Goal: Information Seeking & Learning: Learn about a topic

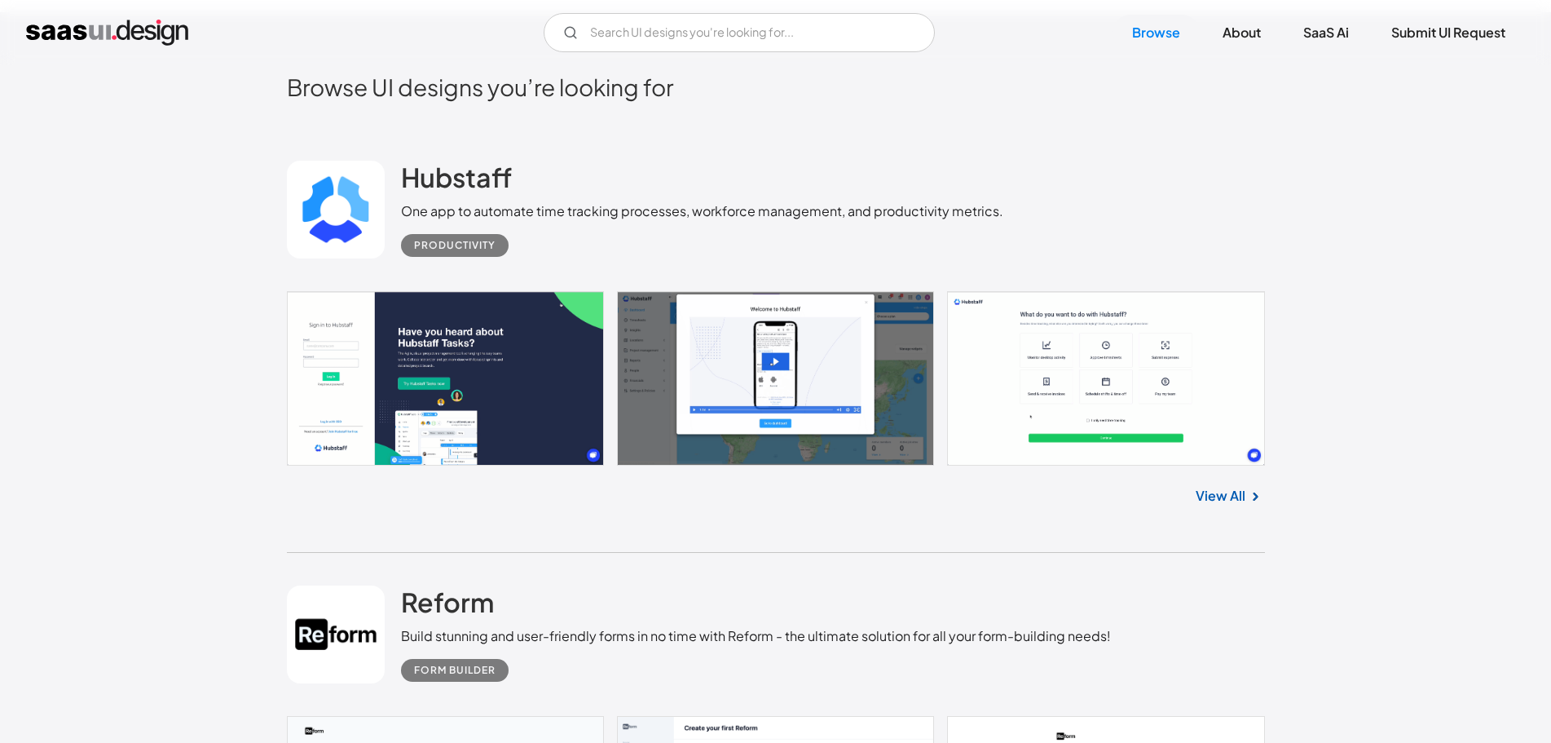
scroll to position [423, 0]
click at [335, 211] on link at bounding box center [336, 210] width 98 height 98
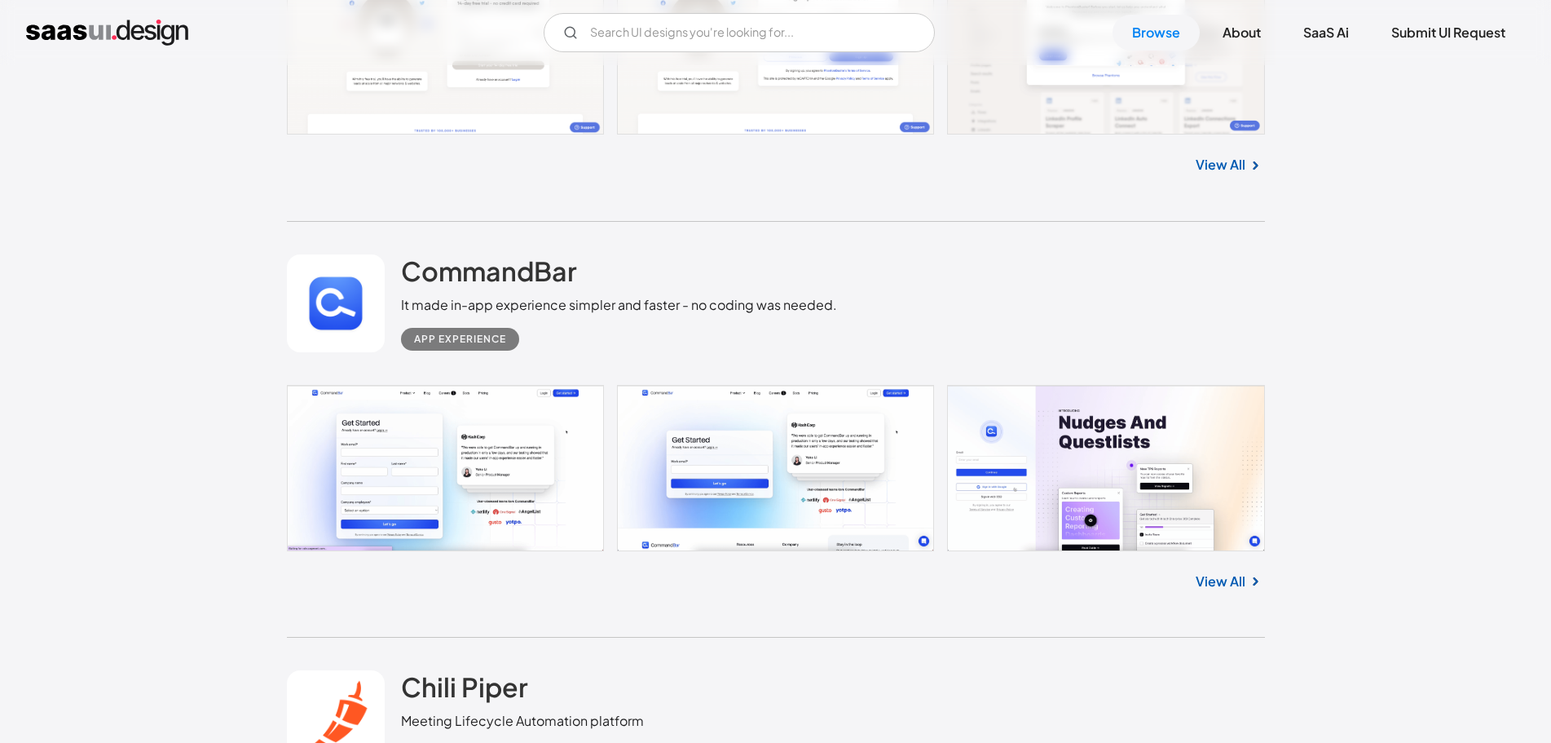
scroll to position [3427, 0]
click at [327, 302] on link at bounding box center [336, 303] width 98 height 98
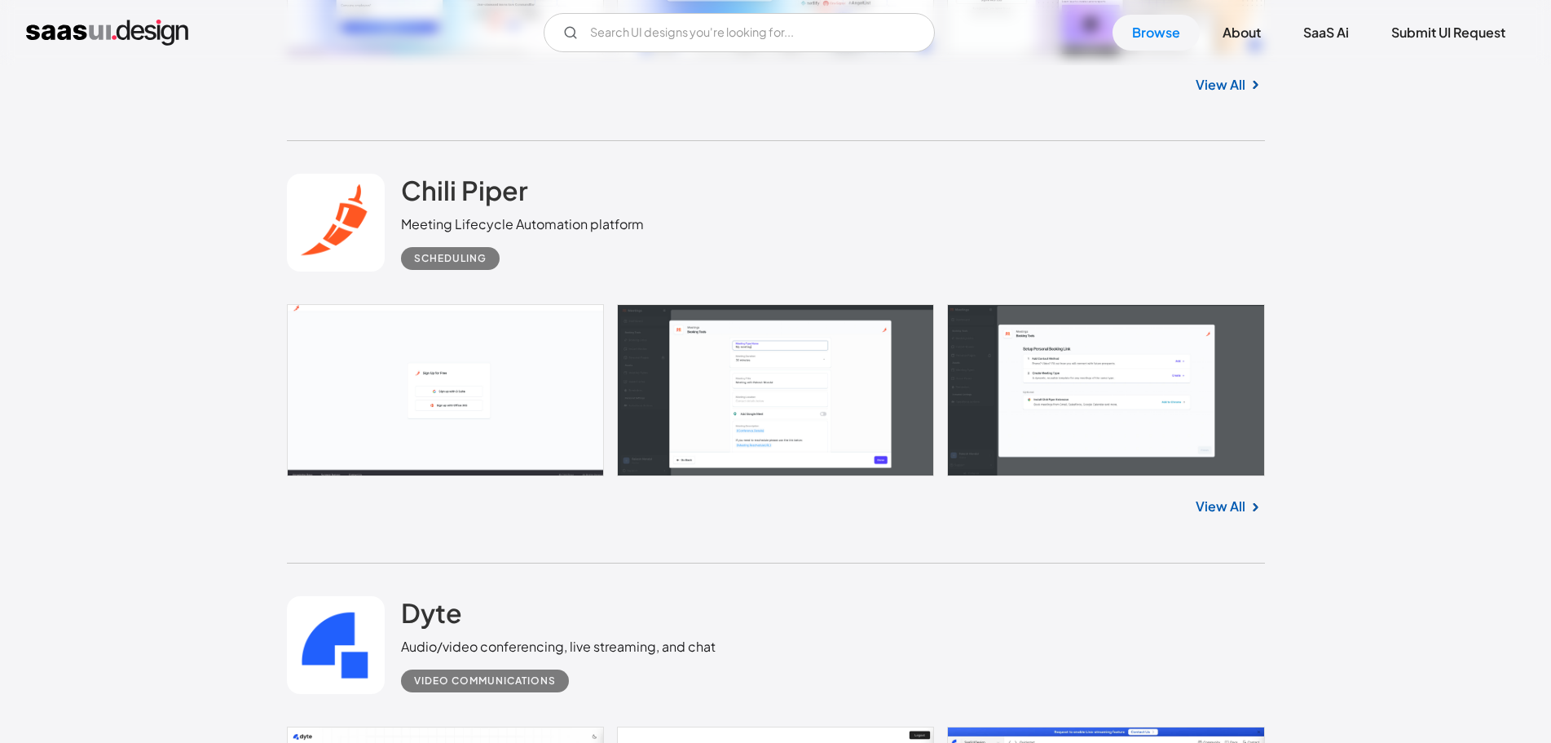
scroll to position [3923, 0]
click at [300, 249] on link at bounding box center [336, 222] width 98 height 98
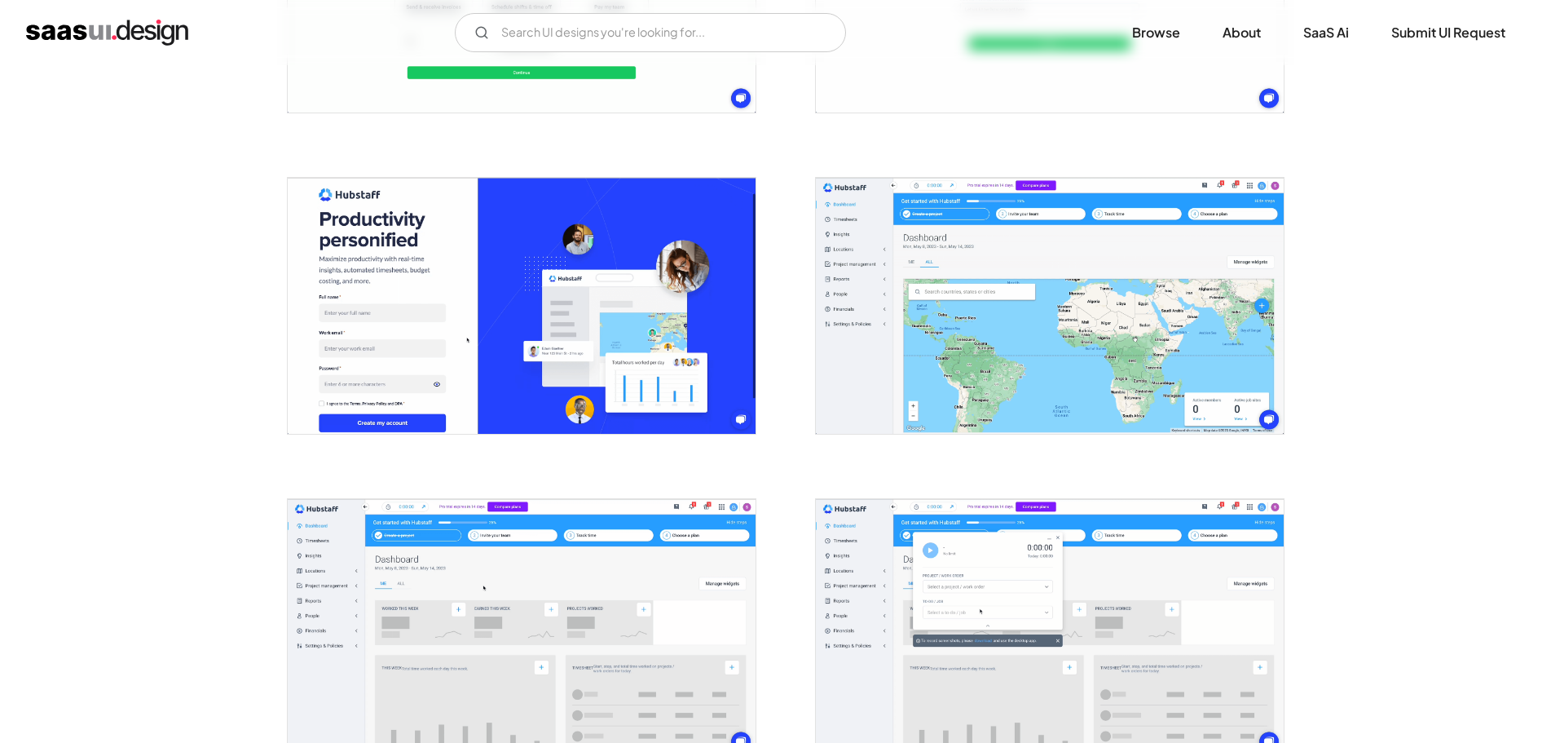
scroll to position [849, 0]
click at [902, 385] on img "open lightbox" at bounding box center [1050, 305] width 468 height 257
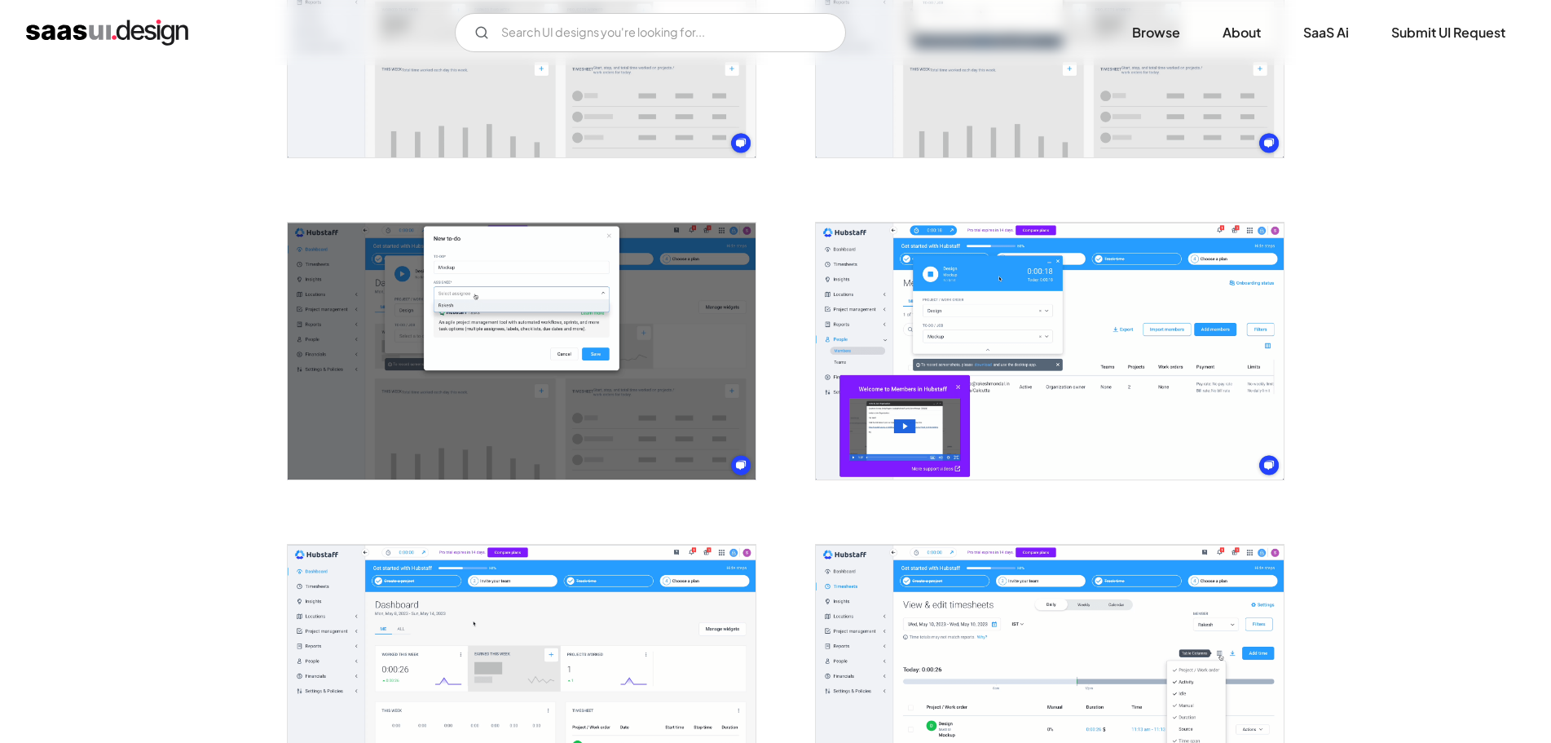
scroll to position [1479, 0]
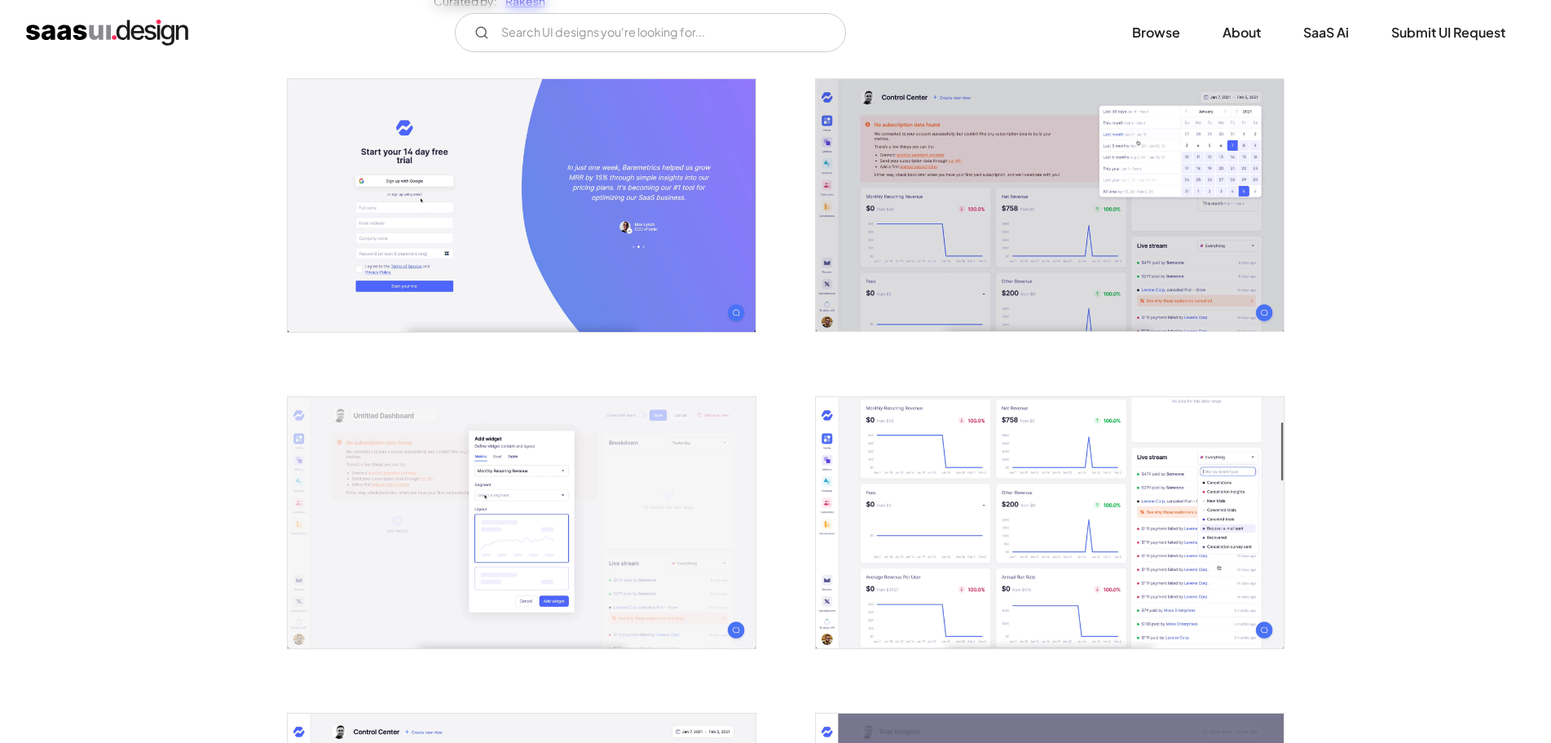
scroll to position [343, 0]
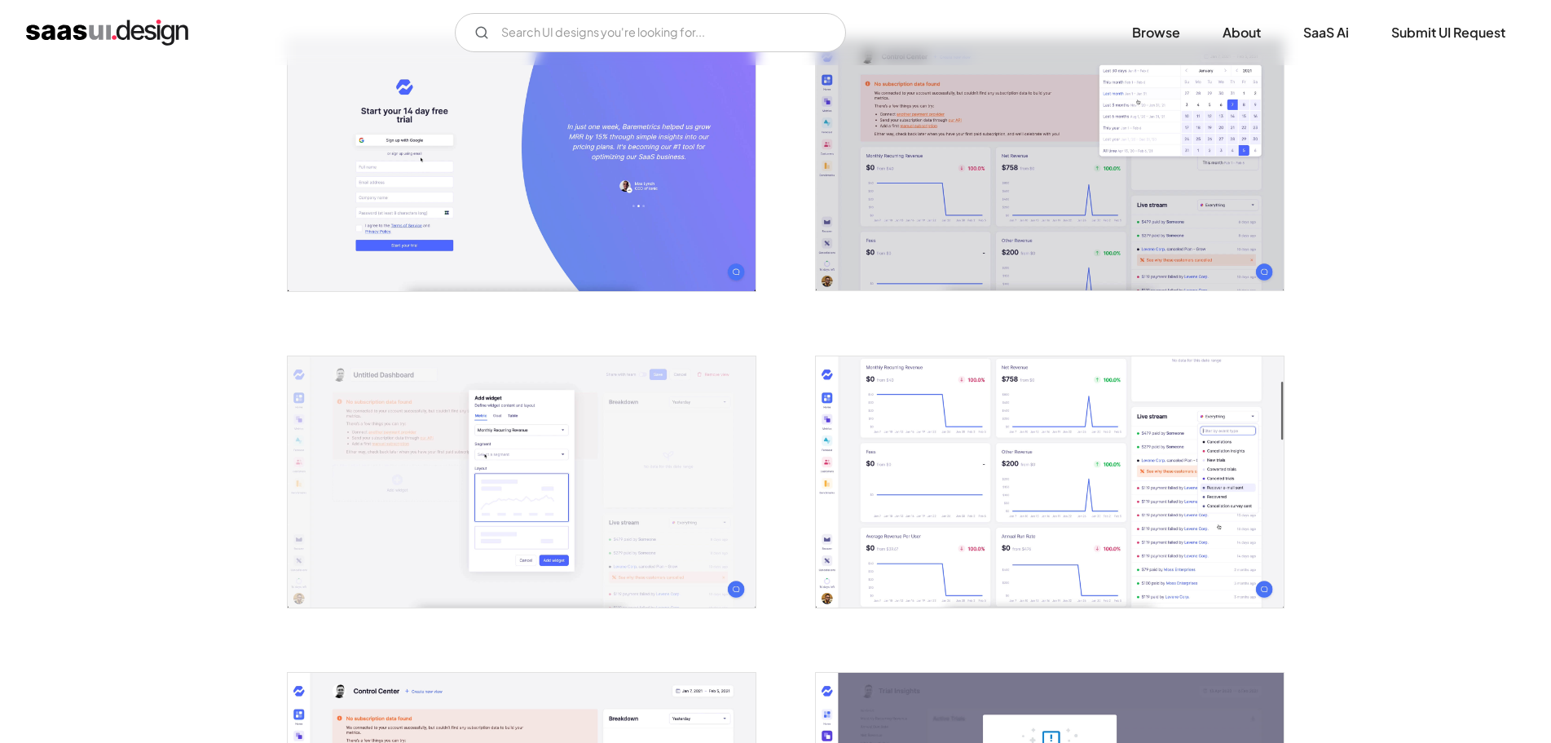
click at [874, 479] on img "open lightbox" at bounding box center [1050, 482] width 468 height 252
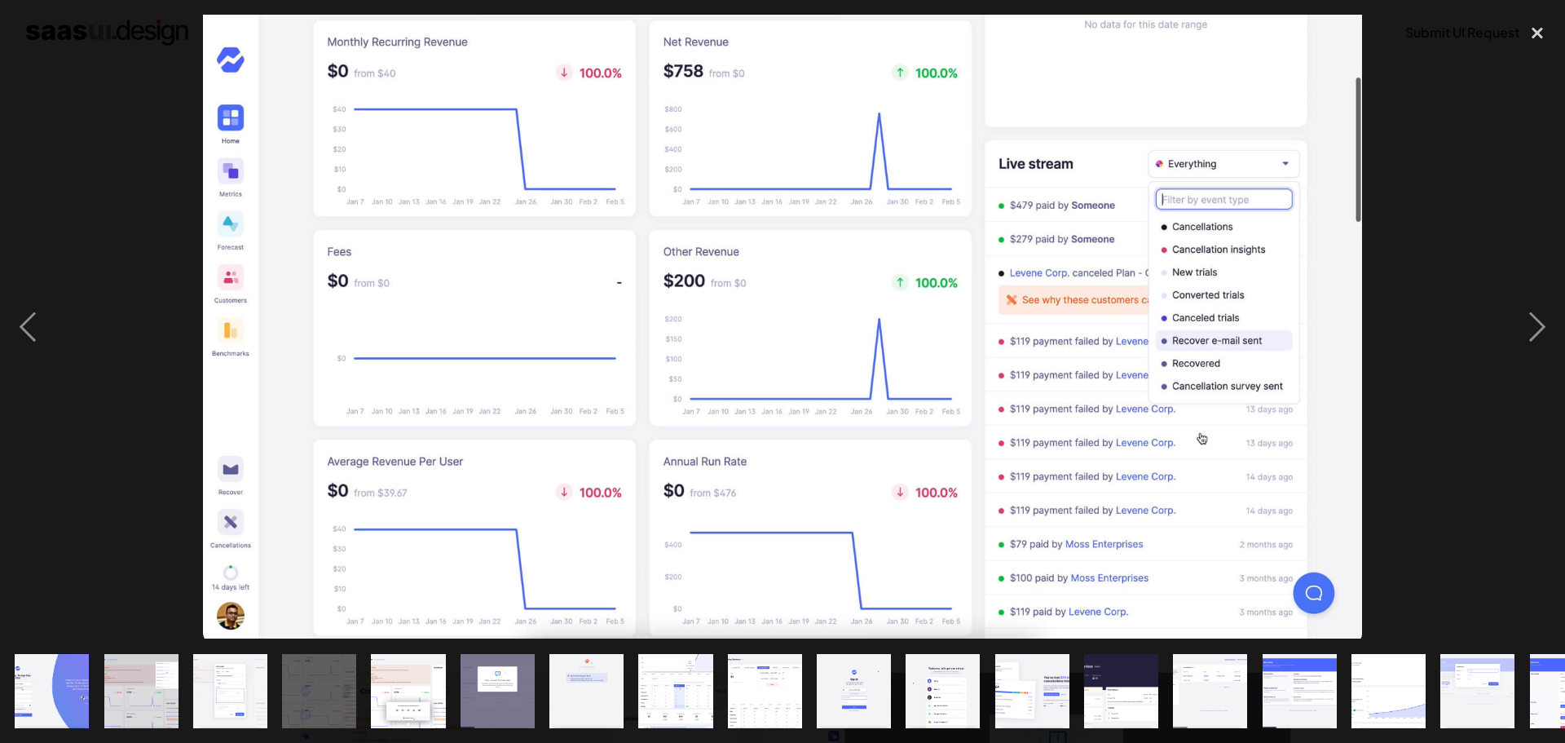
click at [158, 243] on div at bounding box center [782, 327] width 1565 height 624
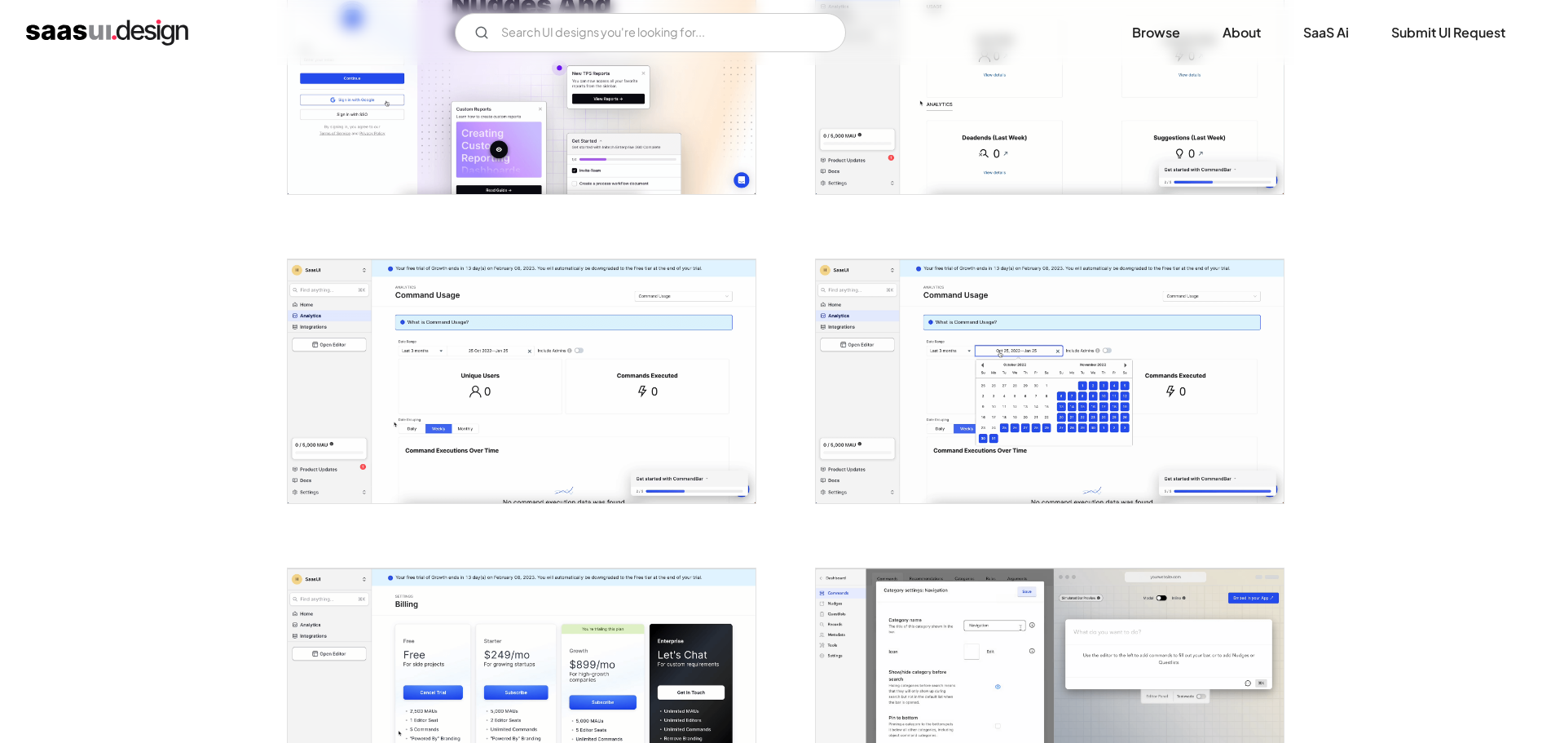
scroll to position [966, 0]
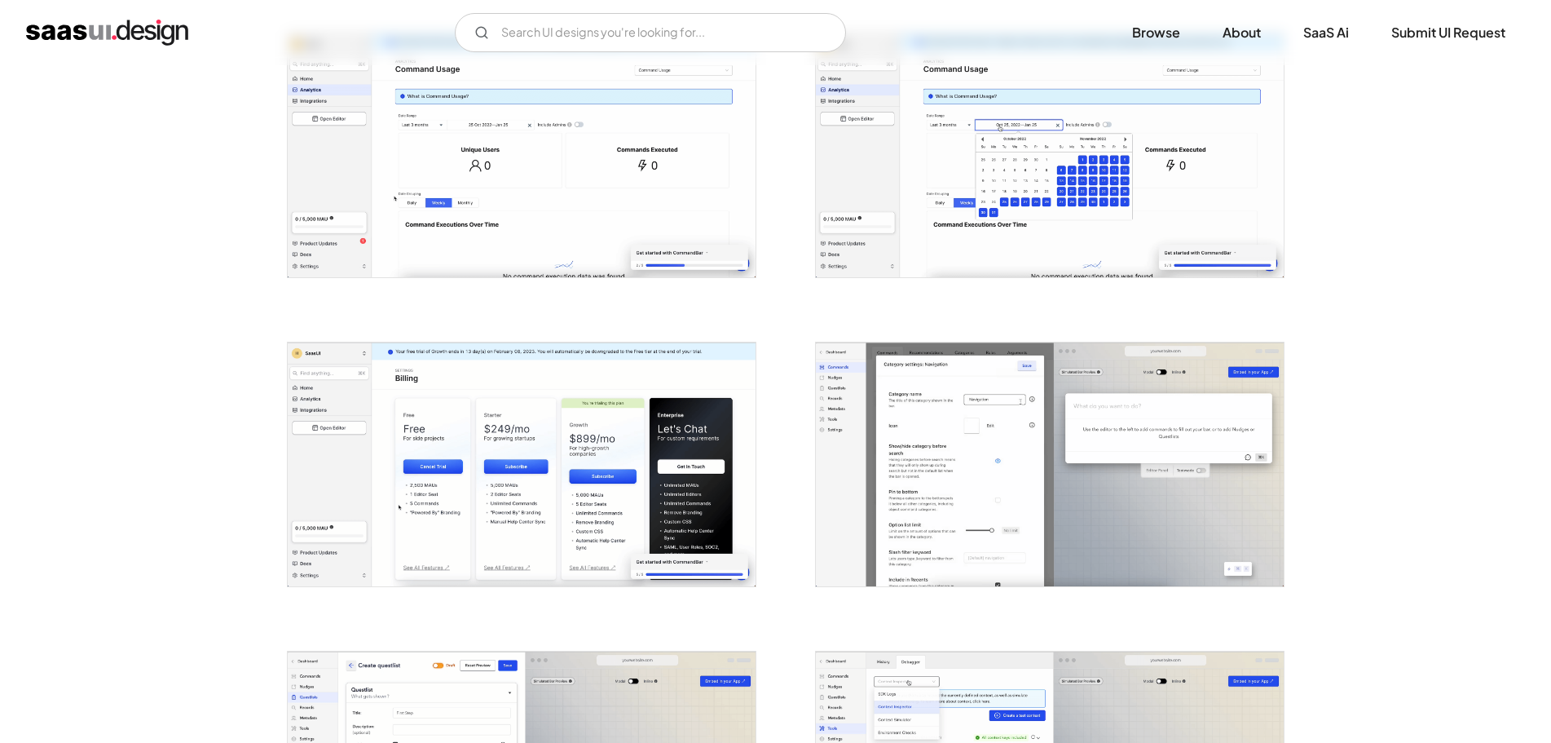
click at [673, 390] on img "open lightbox" at bounding box center [522, 464] width 468 height 244
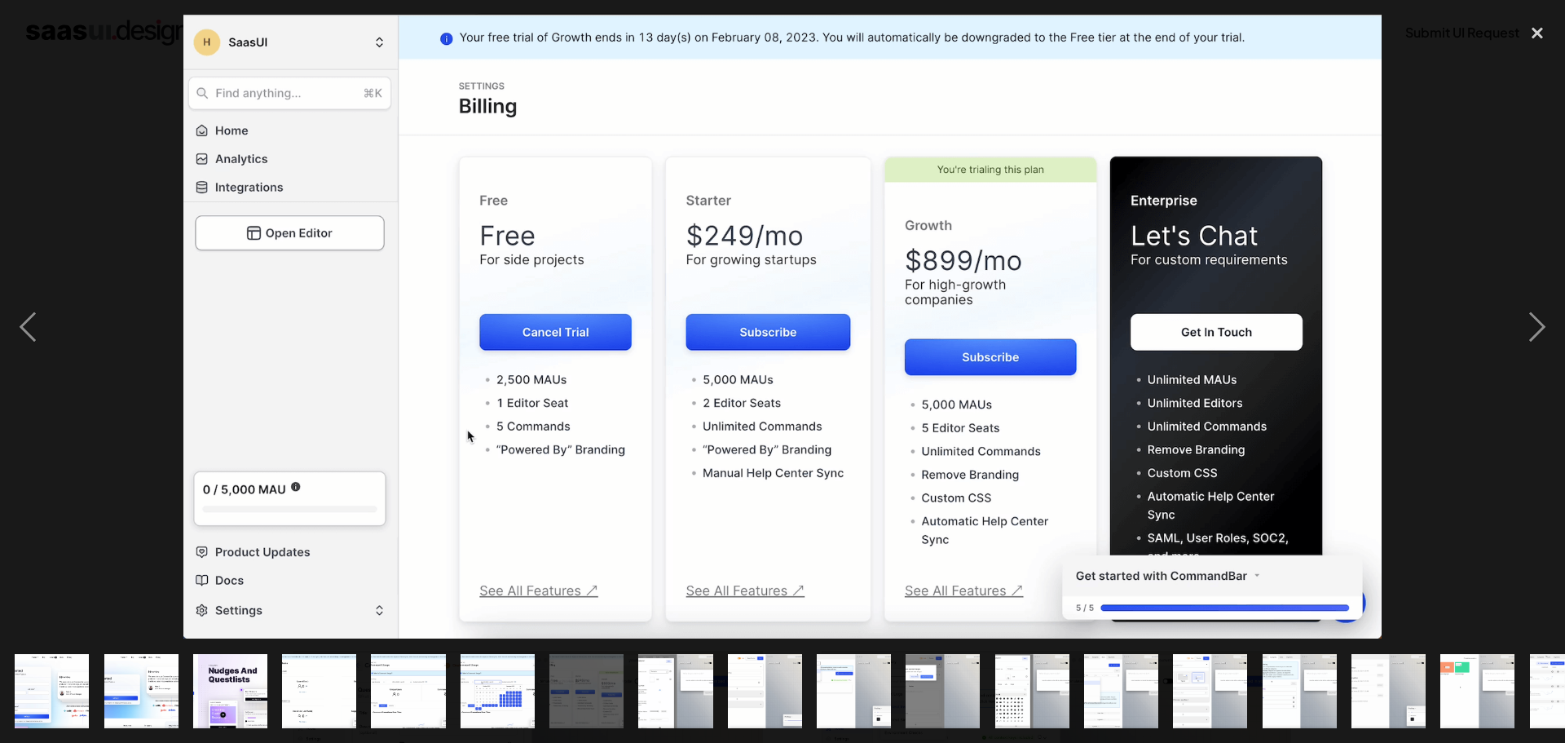
click at [95, 332] on div at bounding box center [782, 327] width 1565 height 624
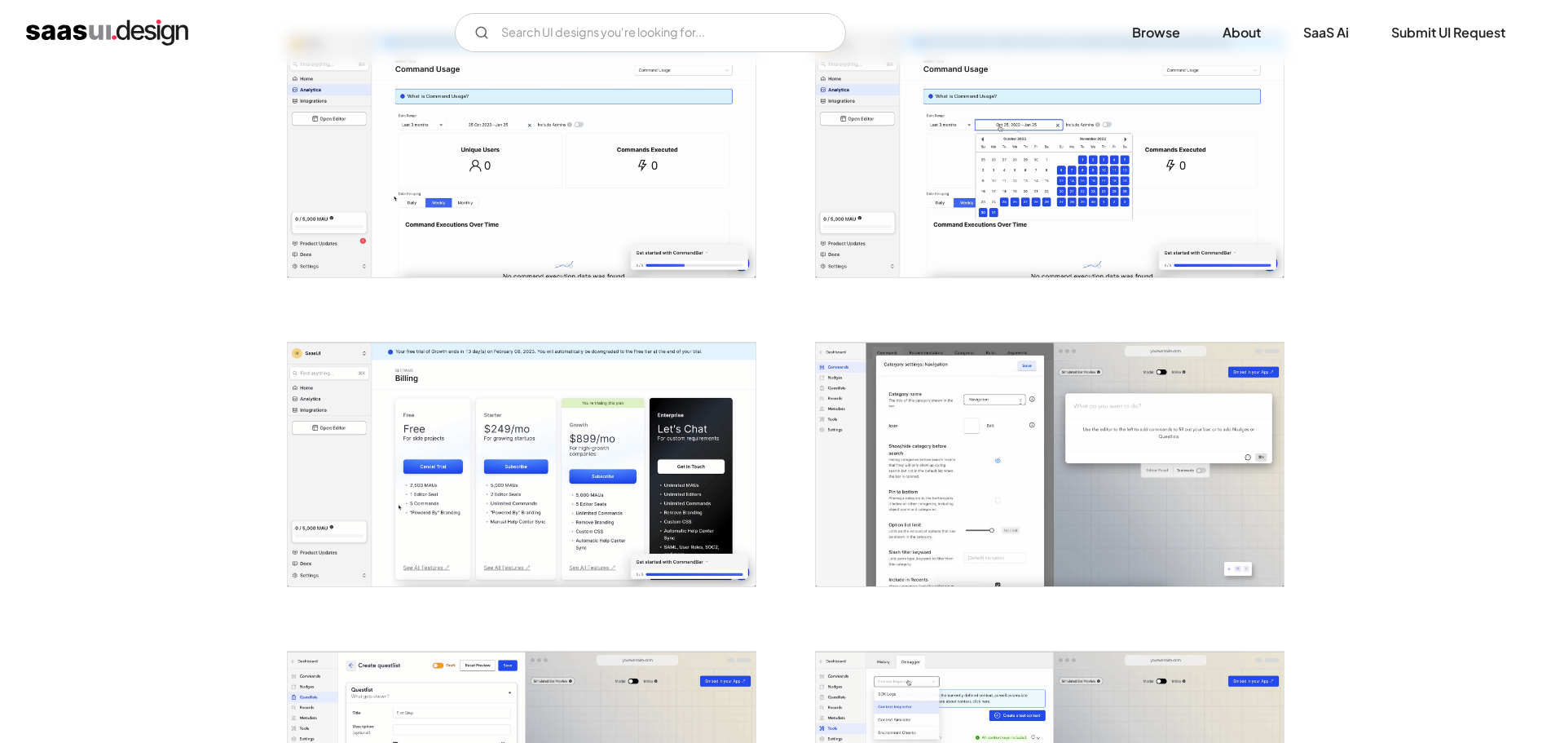
scroll to position [967, 0]
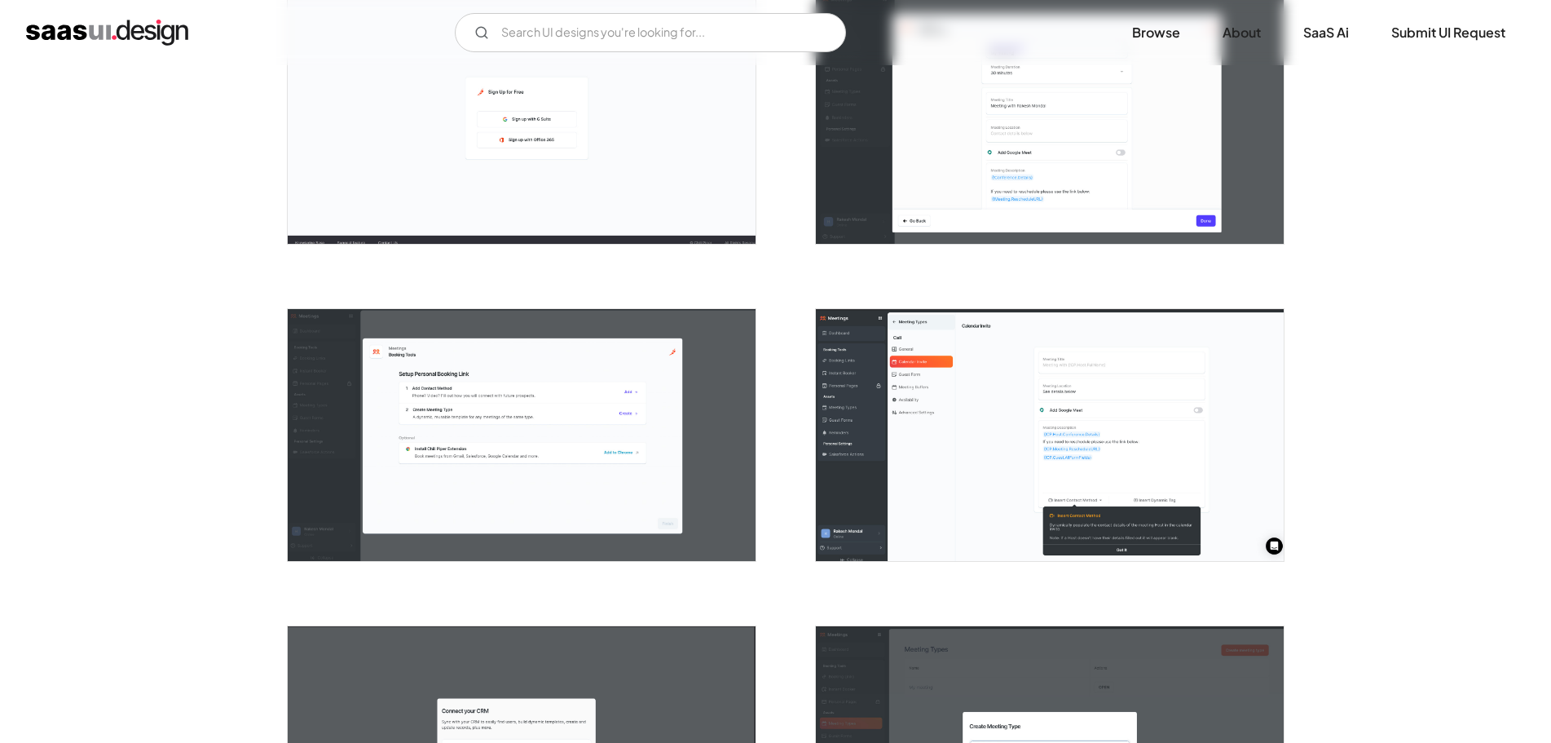
scroll to position [630, 0]
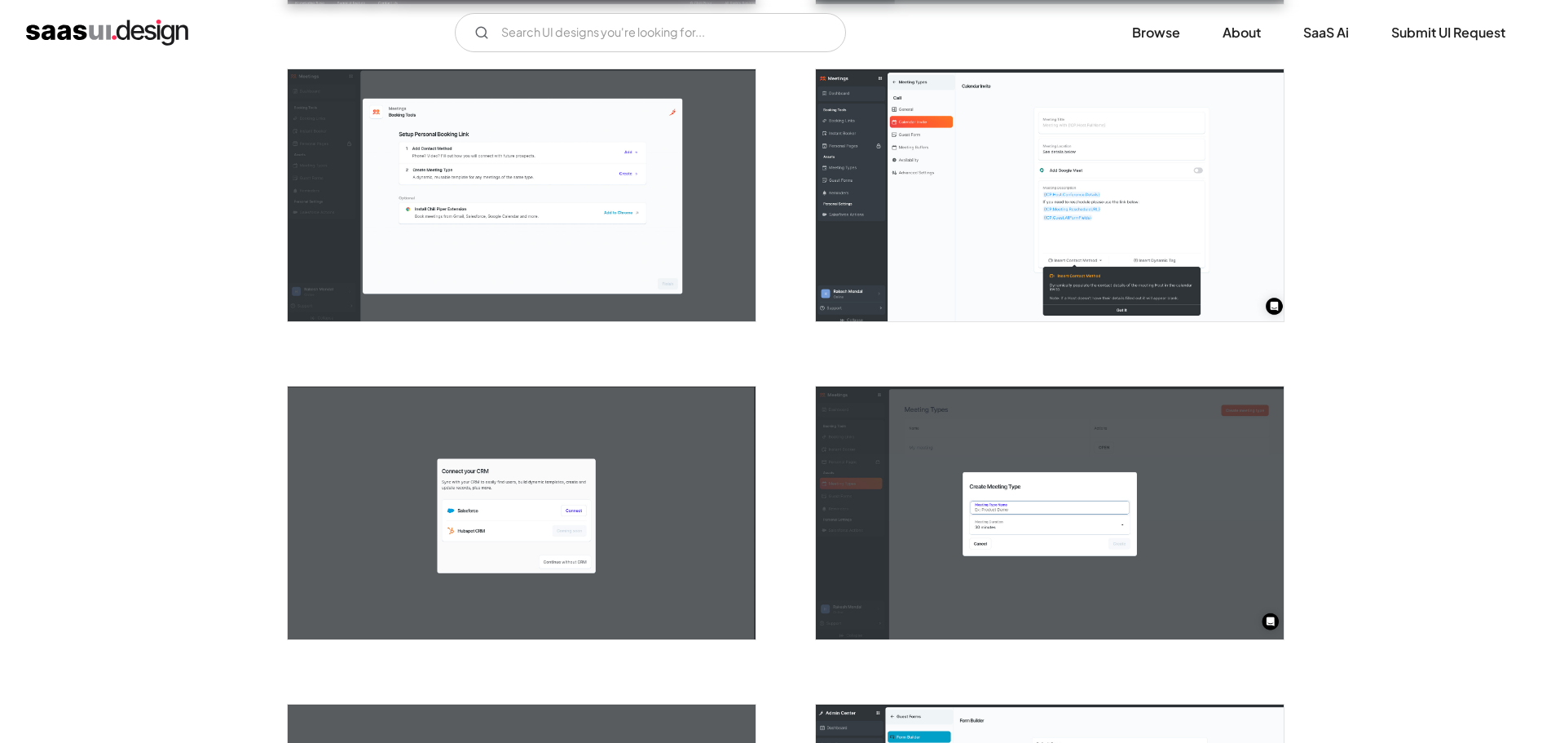
click at [959, 231] on img "open lightbox" at bounding box center [1050, 195] width 468 height 252
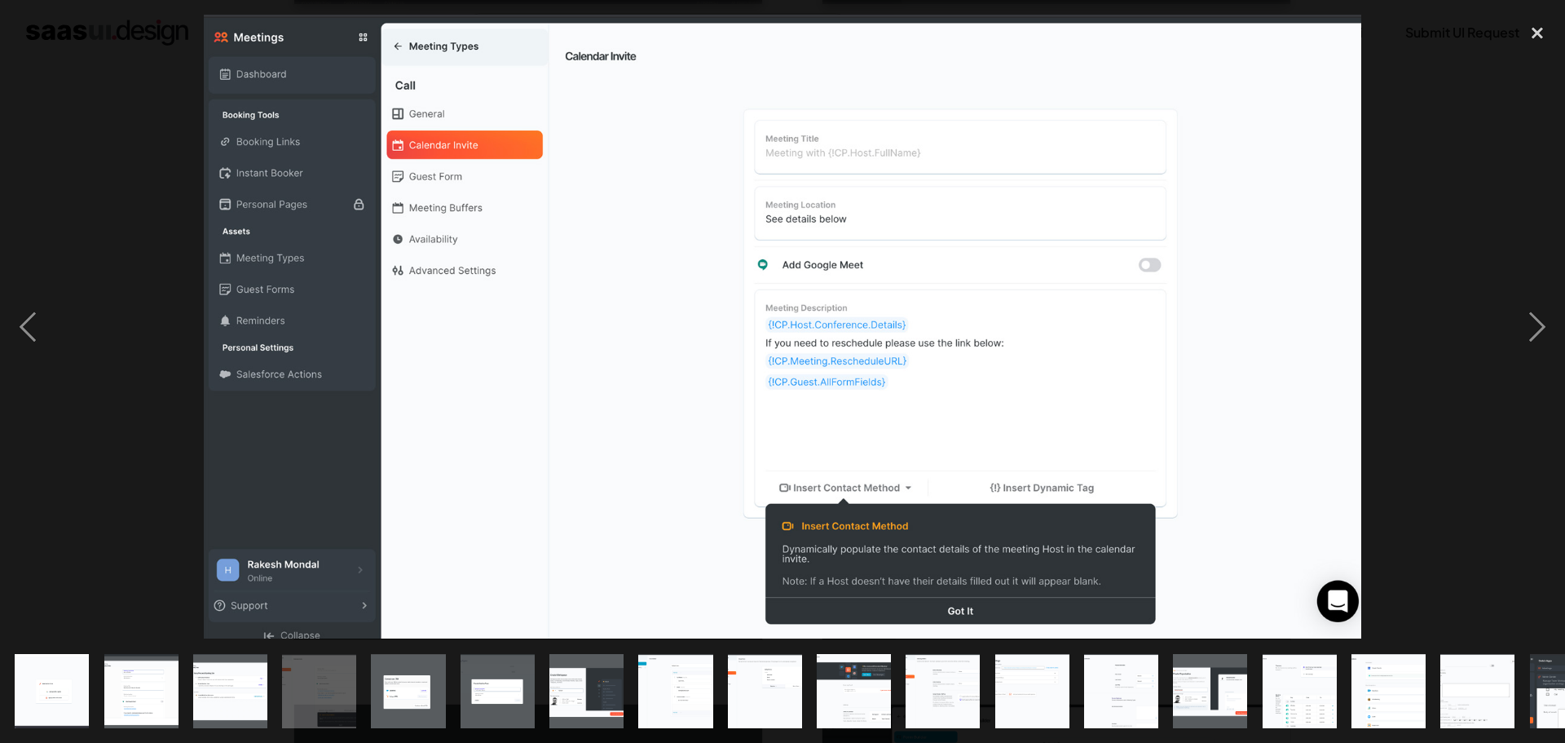
click at [92, 278] on div at bounding box center [782, 327] width 1565 height 624
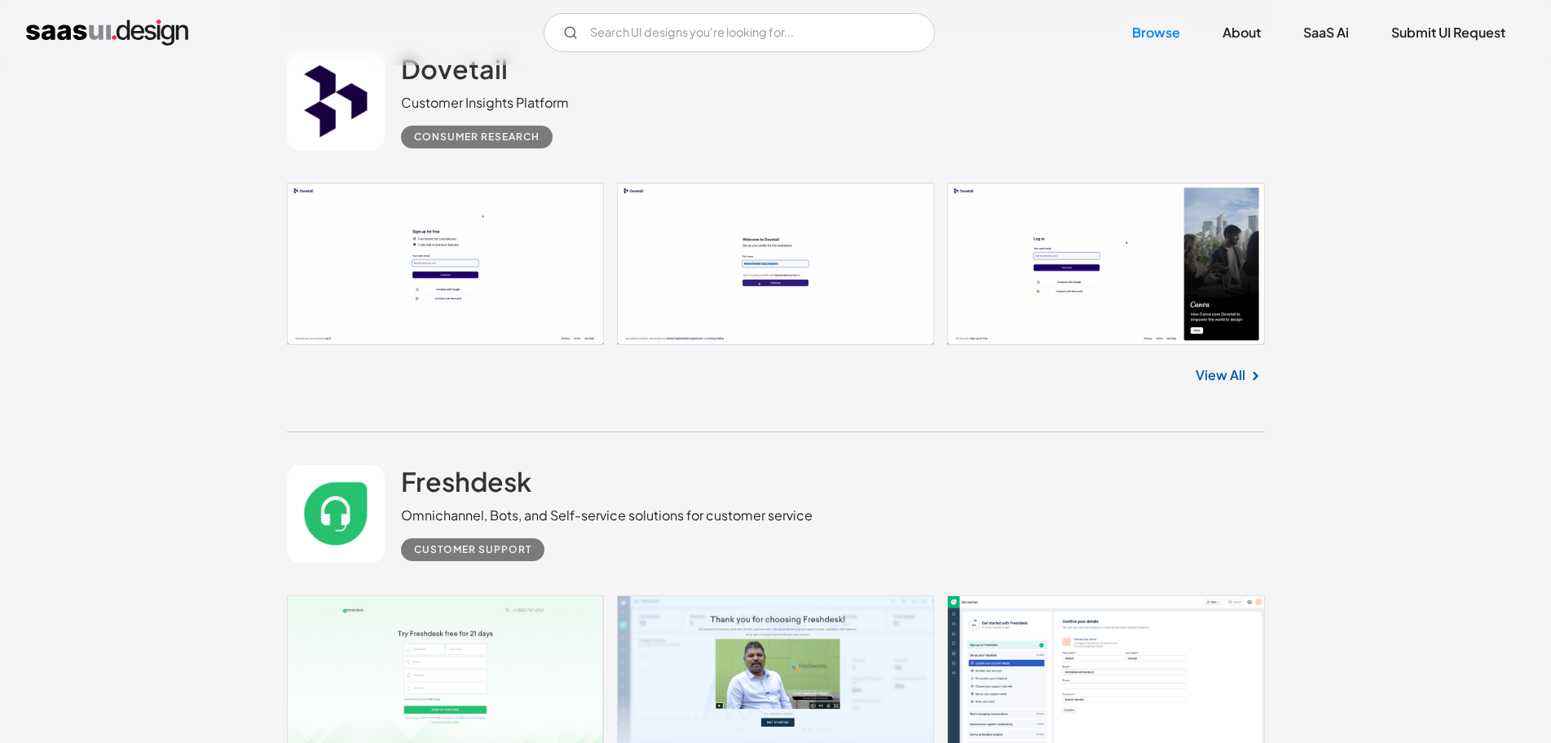
scroll to position [12099, 0]
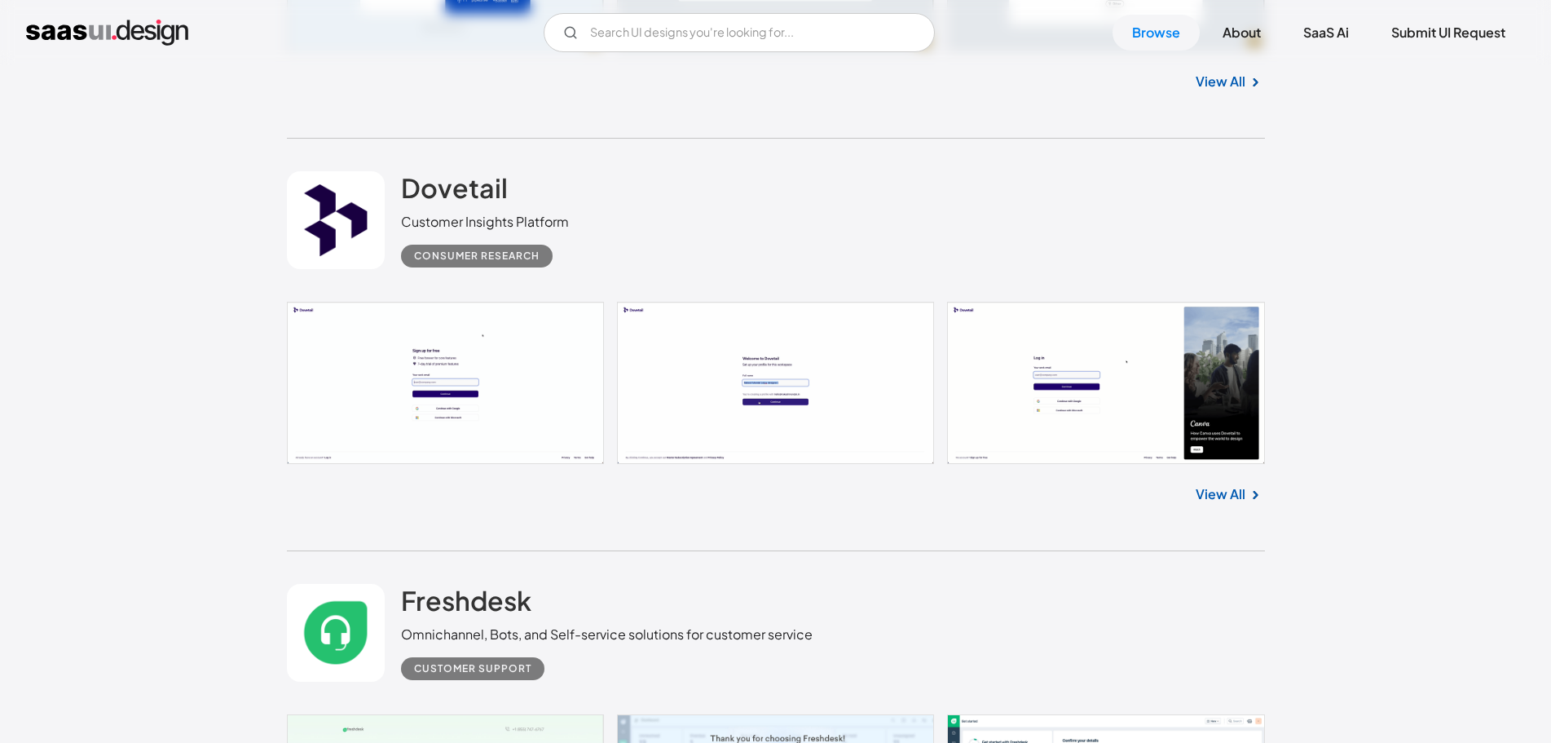
click at [325, 630] on link at bounding box center [336, 633] width 98 height 98
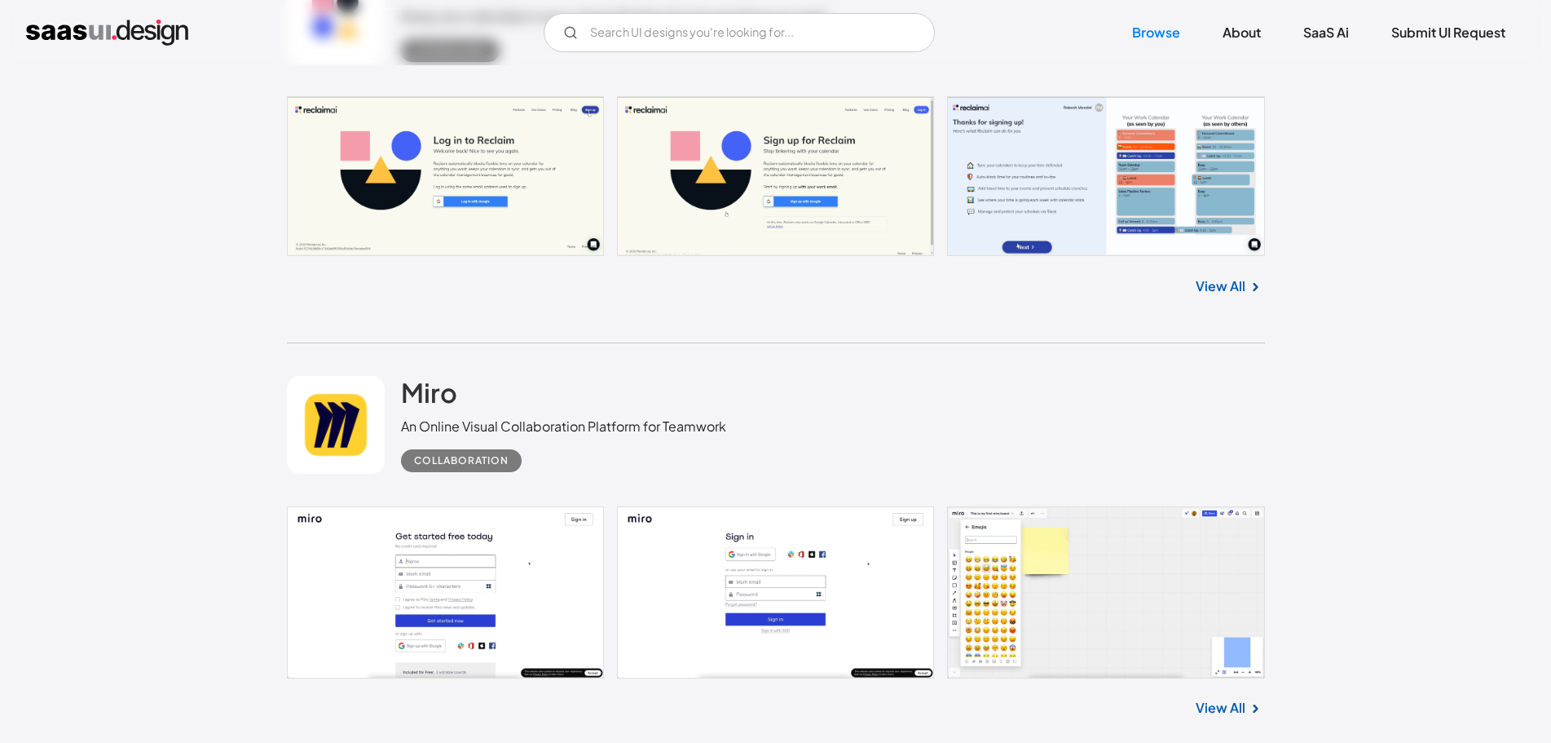
scroll to position [13968, 0]
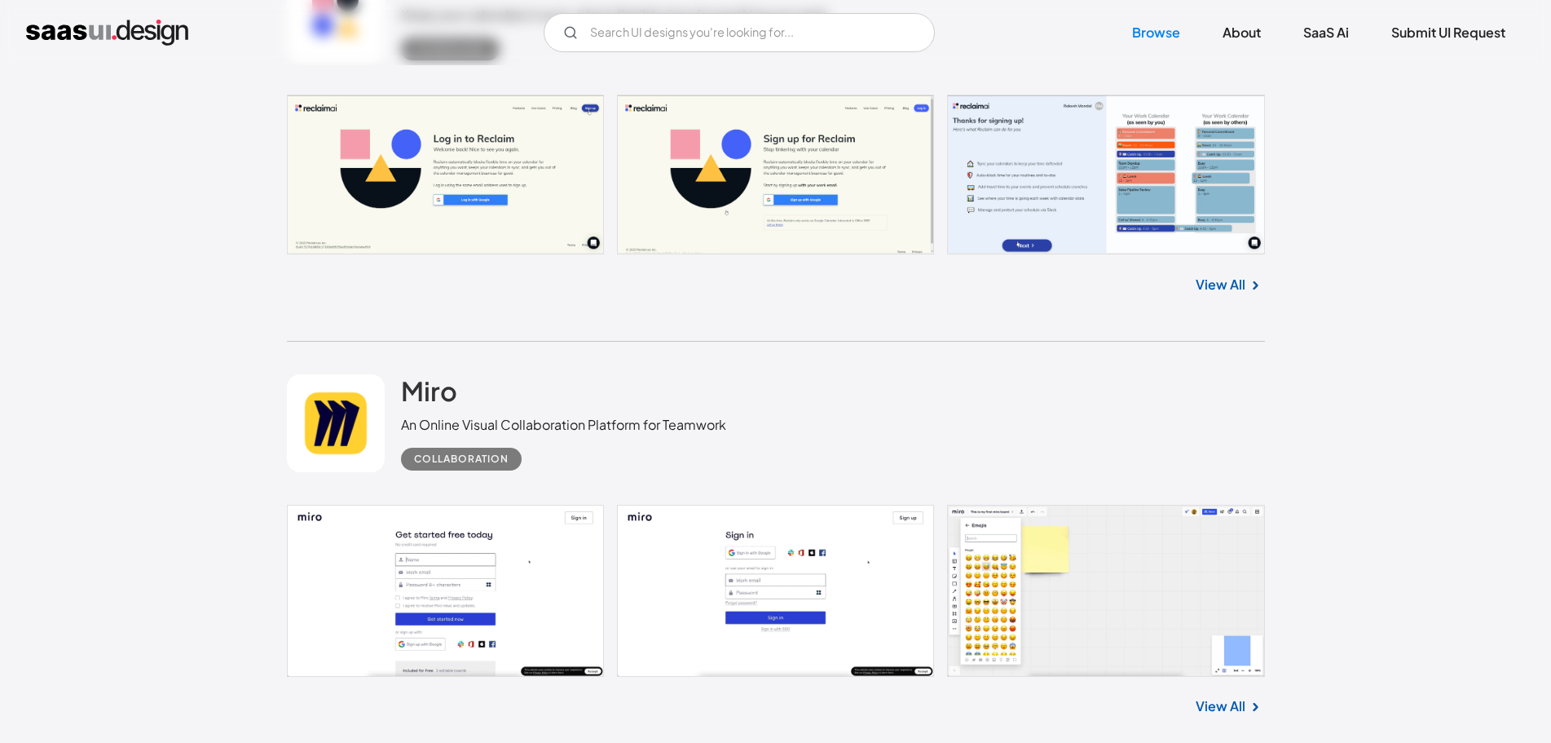
click at [450, 456] on div "Collaboration" at bounding box center [461, 459] width 95 height 20
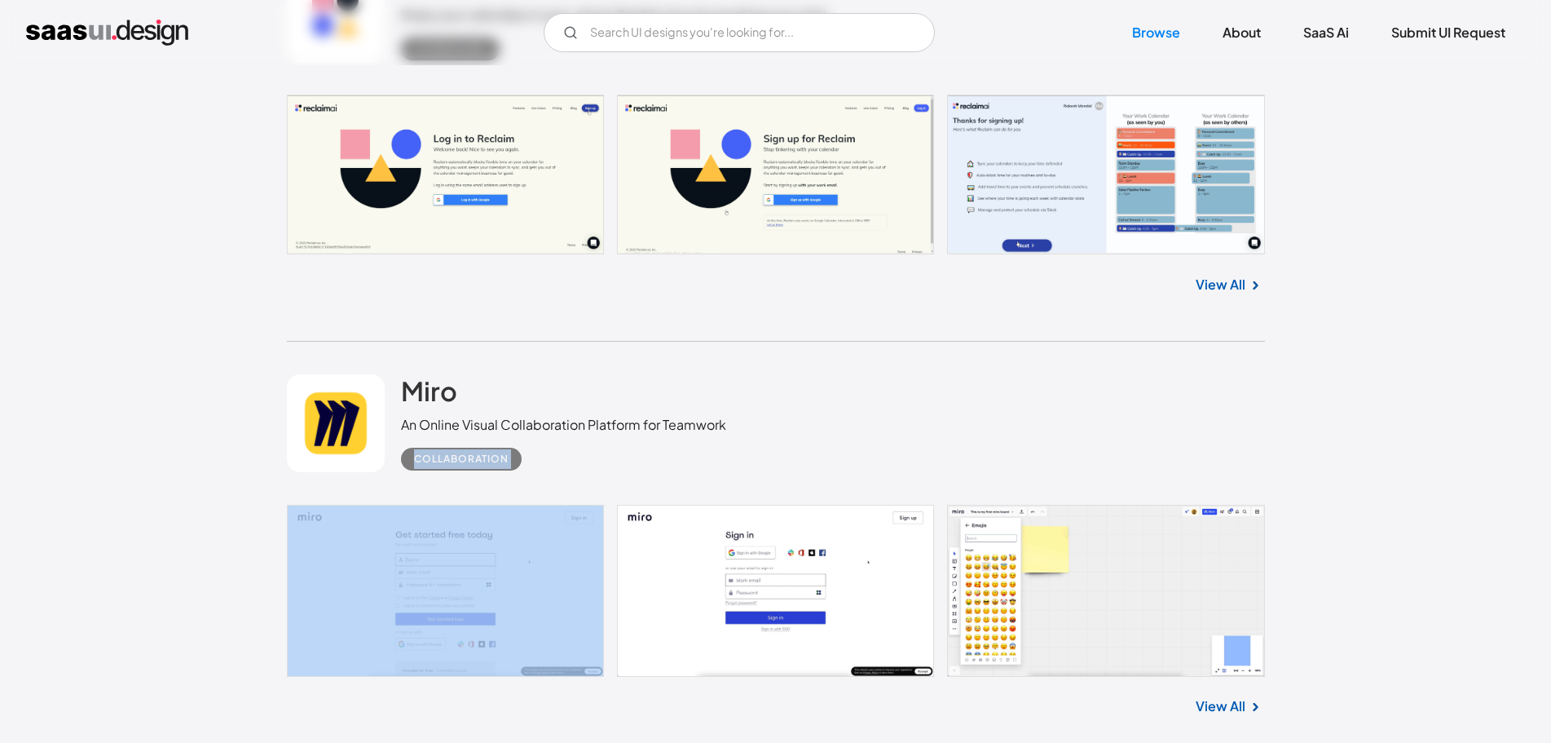
click at [450, 456] on div "Collaboration" at bounding box center [461, 459] width 95 height 20
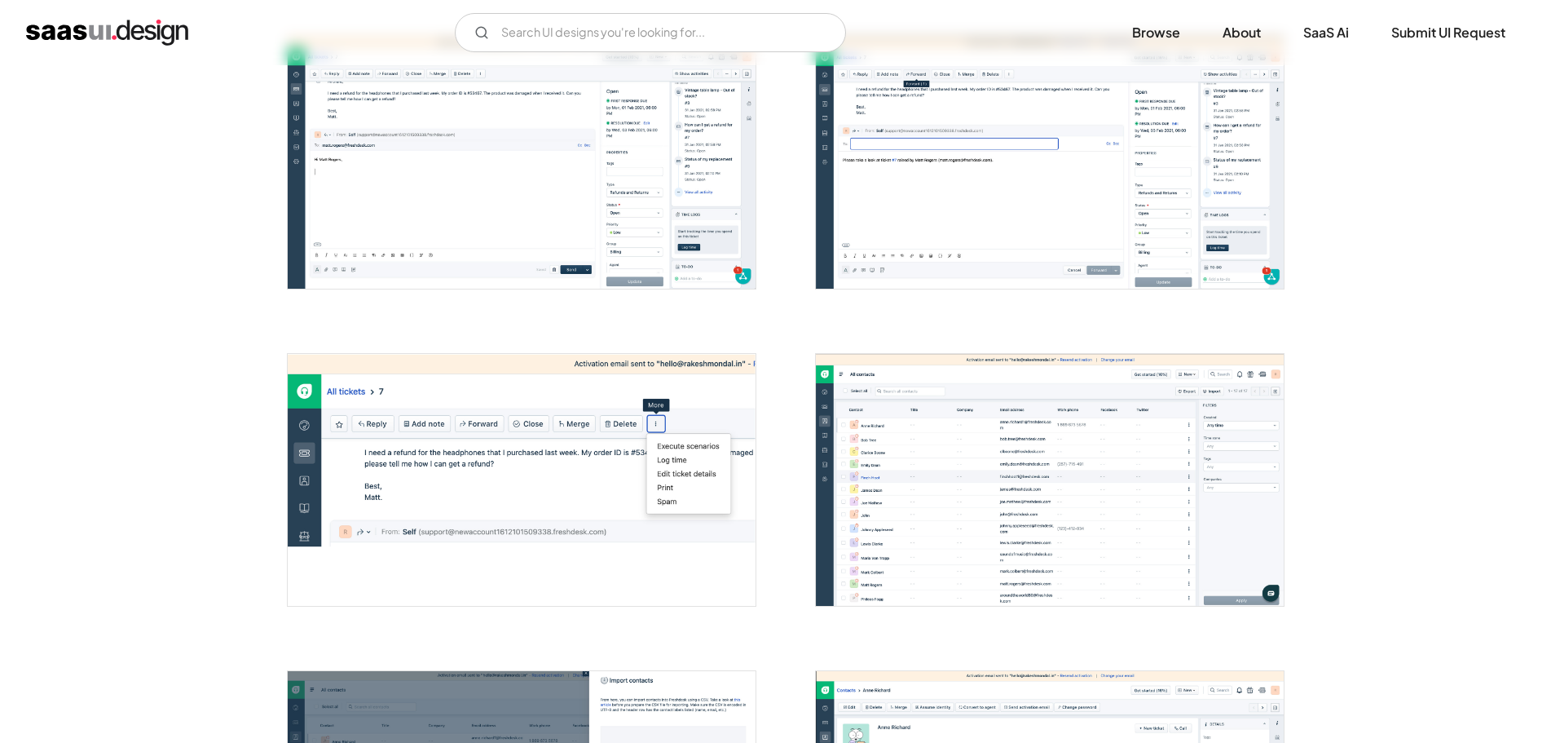
scroll to position [1299, 0]
